Goal: Information Seeking & Learning: Learn about a topic

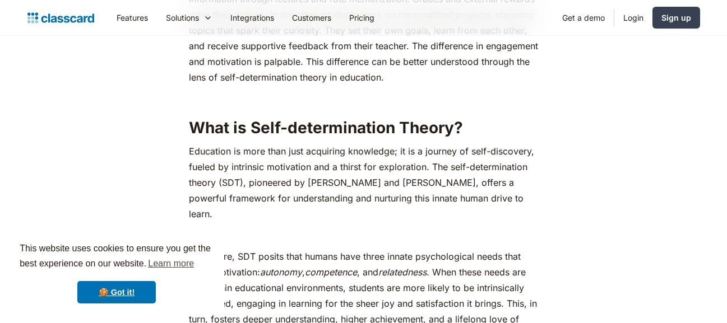
click at [359, 277] on p "At its core, SDT posits that humans have three innate psychological needs that …" at bounding box center [363, 296] width 349 height 94
click at [172, 267] on link "Learn more" at bounding box center [170, 263] width 49 height 17
click at [299, 249] on p "At its core, SDT posits that humans have three innate psychological needs that …" at bounding box center [363, 296] width 349 height 94
click at [104, 295] on link "🍪 Got it!" at bounding box center [116, 292] width 78 height 22
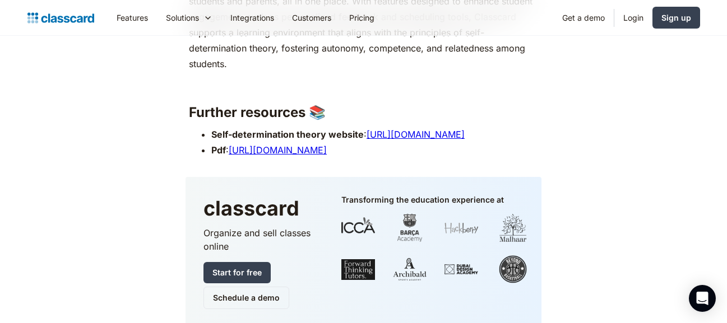
scroll to position [4933, 0]
